Goal: Task Accomplishment & Management: Complete application form

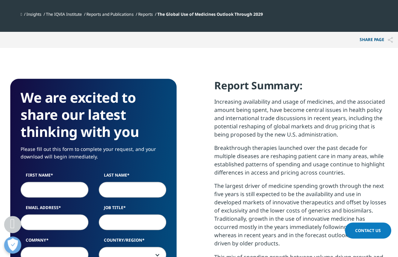
scroll to position [411, 0]
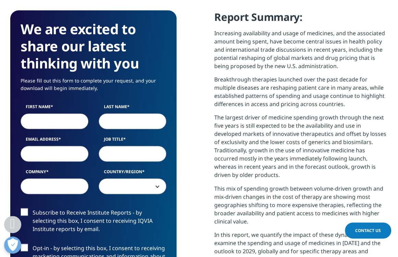
click at [54, 123] on input "First Name" at bounding box center [55, 121] width 68 height 16
type input "[PERSON_NAME]"
type input "[EMAIL_ADDRESS][DOMAIN_NAME]"
type input "prenosis"
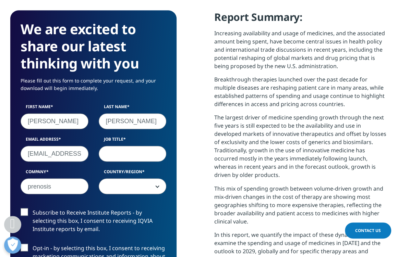
select select "[GEOGRAPHIC_DATA]"
drag, startPoint x: 27, startPoint y: 154, endPoint x: 103, endPoint y: 156, distance: 76.8
click at [103, 156] on div "First Name [PERSON_NAME] Last Name [PERSON_NAME] Email Address [EMAIL_ADDRESS][…" at bounding box center [93, 153] width 156 height 98
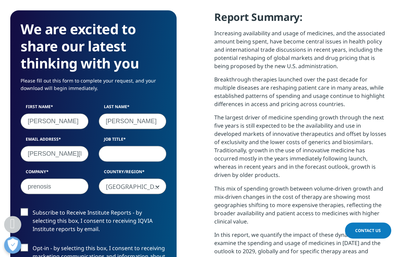
type input "[EMAIL_ADDRESS][DOMAIN_NAME]"
click at [137, 156] on input "Job Title" at bounding box center [133, 154] width 68 height 16
type input "c"
type input "executive consultant"
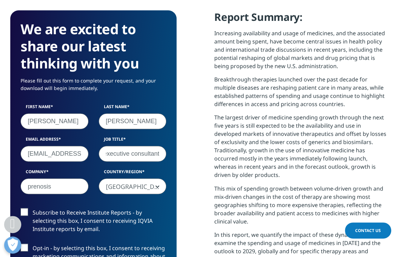
scroll to position [0, 0]
click at [25, 211] on label "Subscribe to Receive Institute Reports - by selecting this box, I consent to re…" at bounding box center [94, 222] width 146 height 28
click at [33, 208] on input "Subscribe to Receive Institute Reports - by selecting this box, I consent to re…" at bounding box center [33, 208] width 0 height 0
click at [25, 246] on label "Opt-in - by selecting this box, I consent to receiving marketing communications…" at bounding box center [94, 258] width 146 height 28
click at [33, 244] on input "Opt-in - by selecting this box, I consent to receiving marketing communications…" at bounding box center [33, 244] width 0 height 0
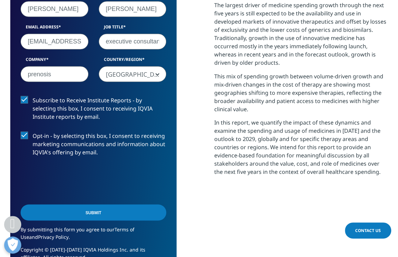
scroll to position [548, 0]
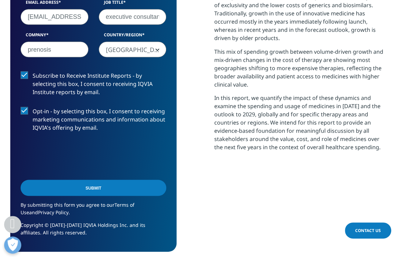
click at [81, 189] on input "Submit" at bounding box center [94, 188] width 146 height 16
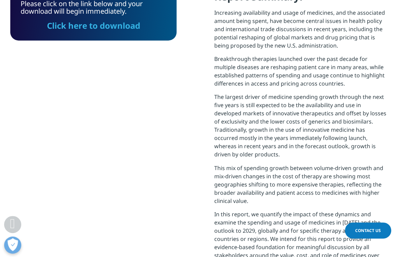
scroll to position [300, 377]
click at [84, 25] on link "Click here to download" at bounding box center [93, 25] width 93 height 11
